Goal: Navigation & Orientation: Find specific page/section

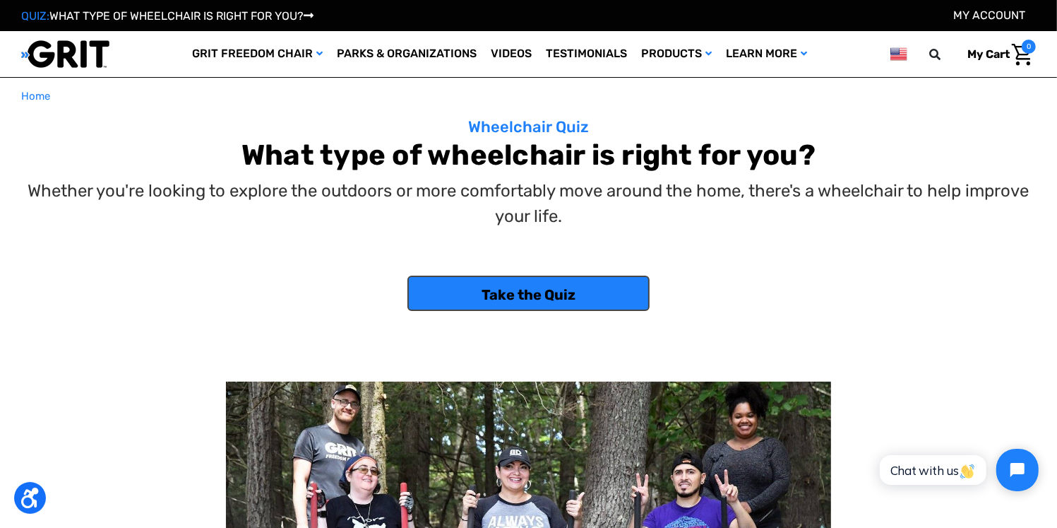
click at [566, 282] on link "Take the Quiz" at bounding box center [528, 292] width 242 height 35
click at [461, 285] on link "Take the Quiz" at bounding box center [528, 292] width 242 height 35
click at [392, 54] on link "Parks & Organizations" at bounding box center [407, 54] width 154 height 46
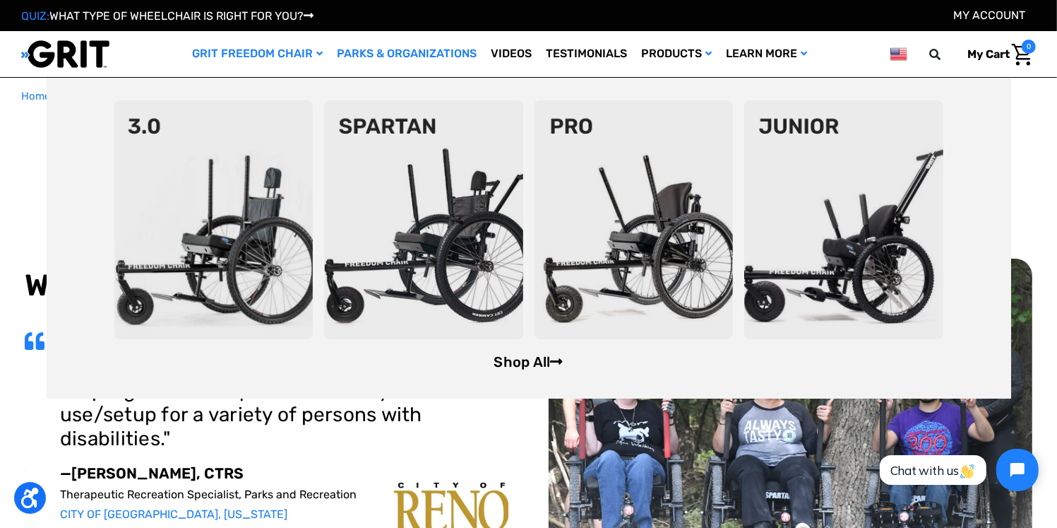
click at [530, 357] on link "Shop All" at bounding box center [528, 361] width 69 height 17
